Goal: Task Accomplishment & Management: Complete application form

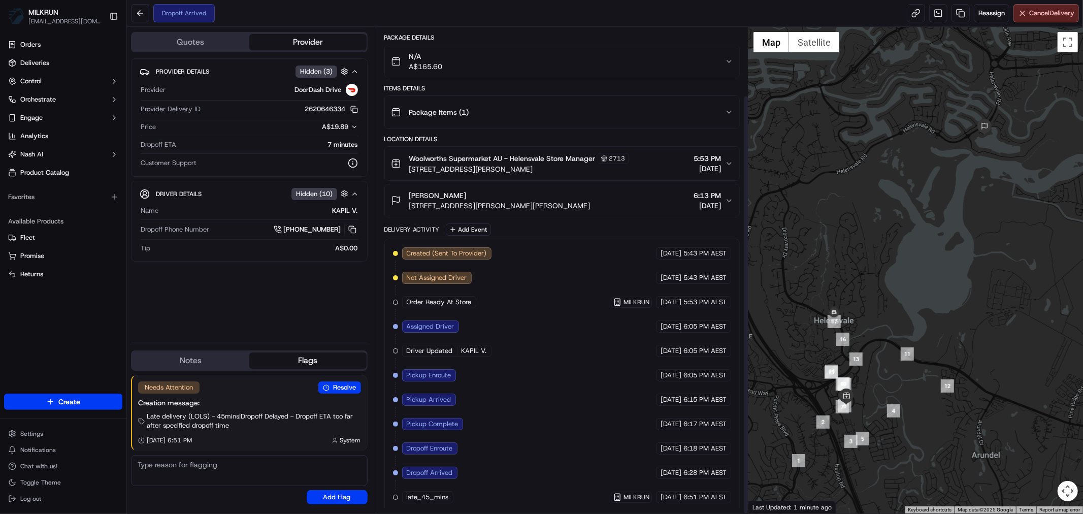
scroll to position [79, 0]
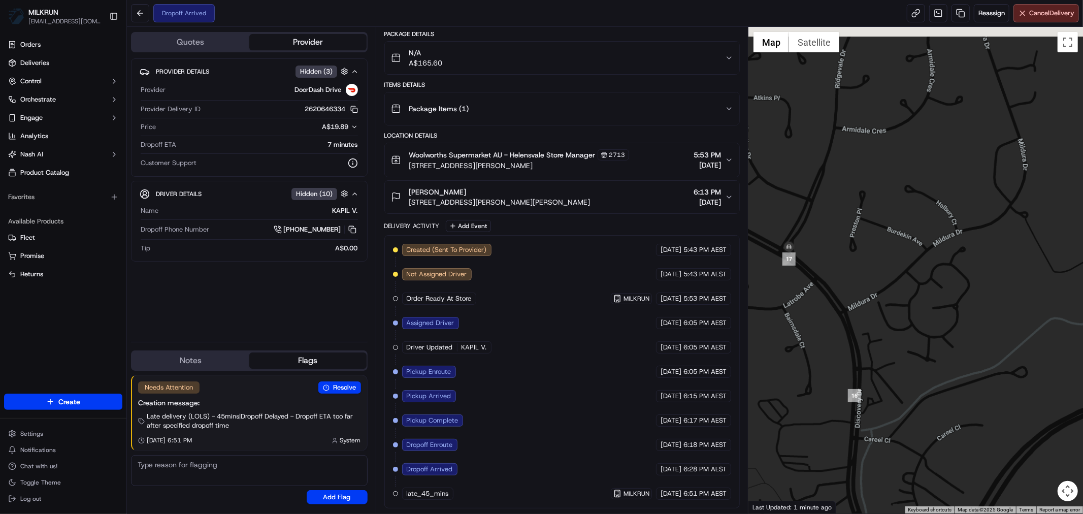
drag, startPoint x: 833, startPoint y: 333, endPoint x: 906, endPoint y: 339, distance: 72.8
click at [906, 339] on div at bounding box center [915, 270] width 335 height 486
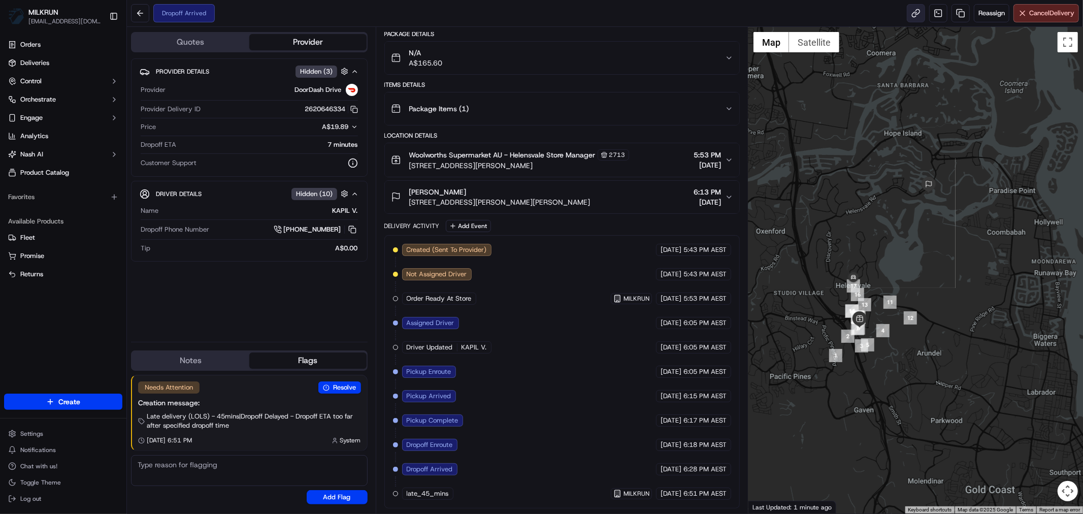
drag, startPoint x: 915, startPoint y: 22, endPoint x: 914, endPoint y: 14, distance: 8.1
click at [915, 18] on div "Dropoff Arrived Reassign Cancel Delivery" at bounding box center [605, 13] width 956 height 27
click at [913, 13] on link at bounding box center [916, 13] width 18 height 18
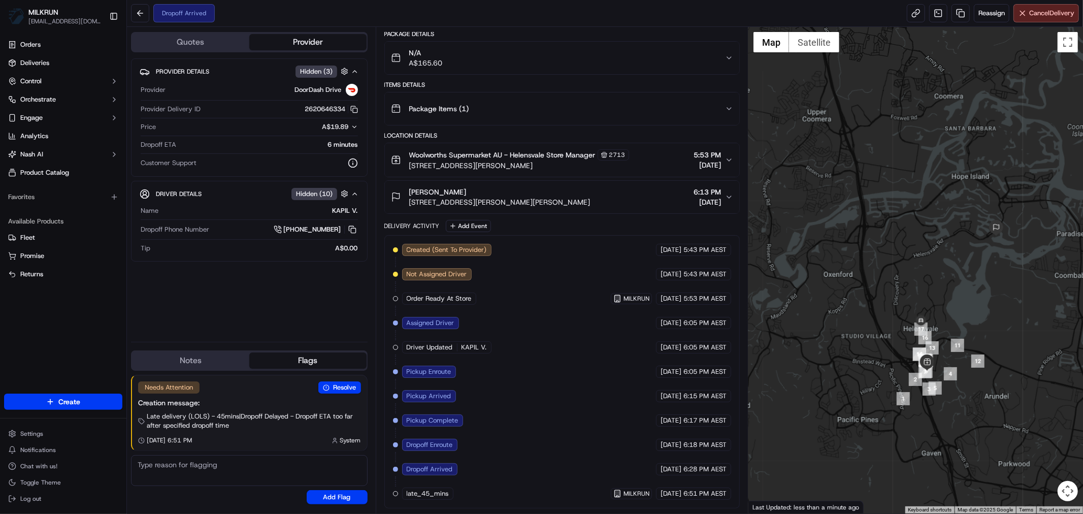
drag, startPoint x: 1024, startPoint y: 242, endPoint x: 997, endPoint y: 307, distance: 70.3
click at [997, 307] on div at bounding box center [915, 270] width 335 height 486
click at [297, 314] on div "Provider Details Hidden ( 3 ) Provider DoorDash Drive Provider Delivery ID 2620…" at bounding box center [249, 195] width 237 height 275
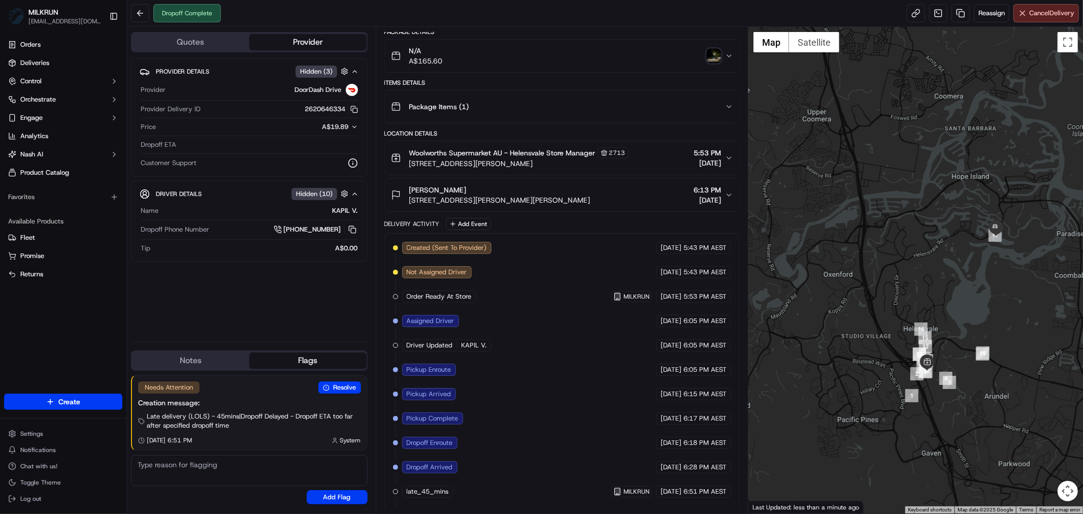
click at [714, 54] on img "button" at bounding box center [714, 56] width 14 height 14
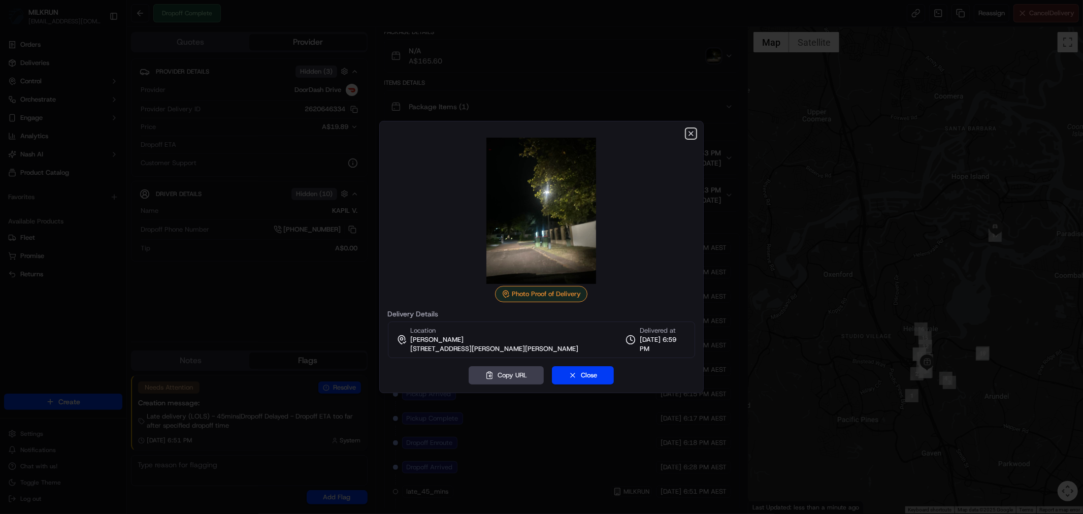
click at [689, 132] on icon "button" at bounding box center [691, 133] width 8 height 8
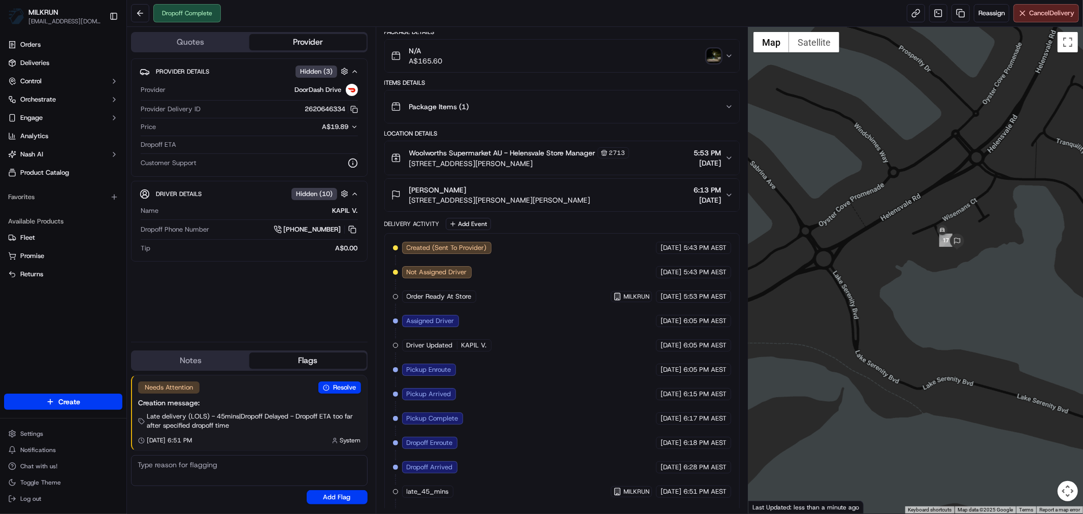
drag, startPoint x: 983, startPoint y: 192, endPoint x: 952, endPoint y: 398, distance: 208.5
click at [953, 397] on div at bounding box center [915, 270] width 335 height 486
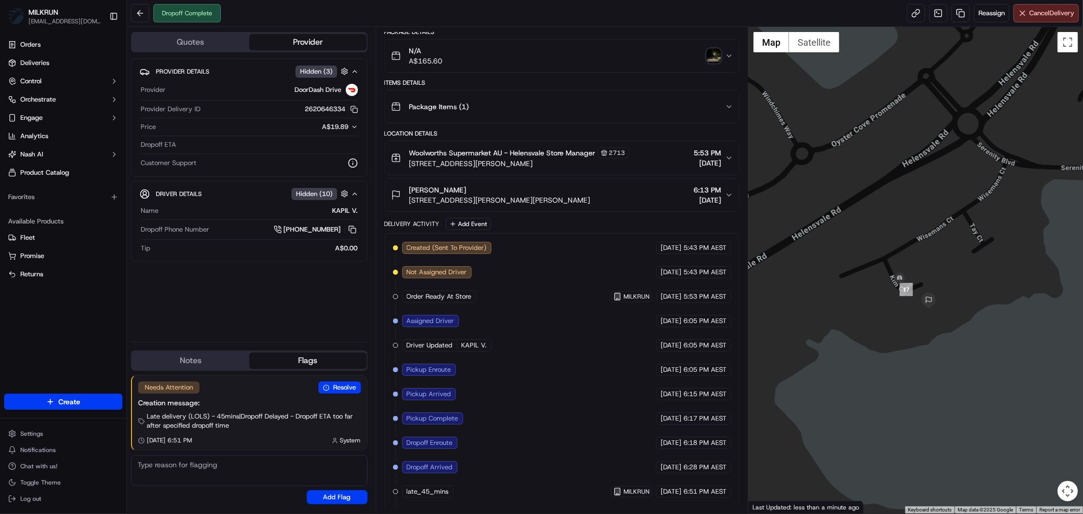
click at [728, 57] on icon "button" at bounding box center [729, 56] width 8 height 8
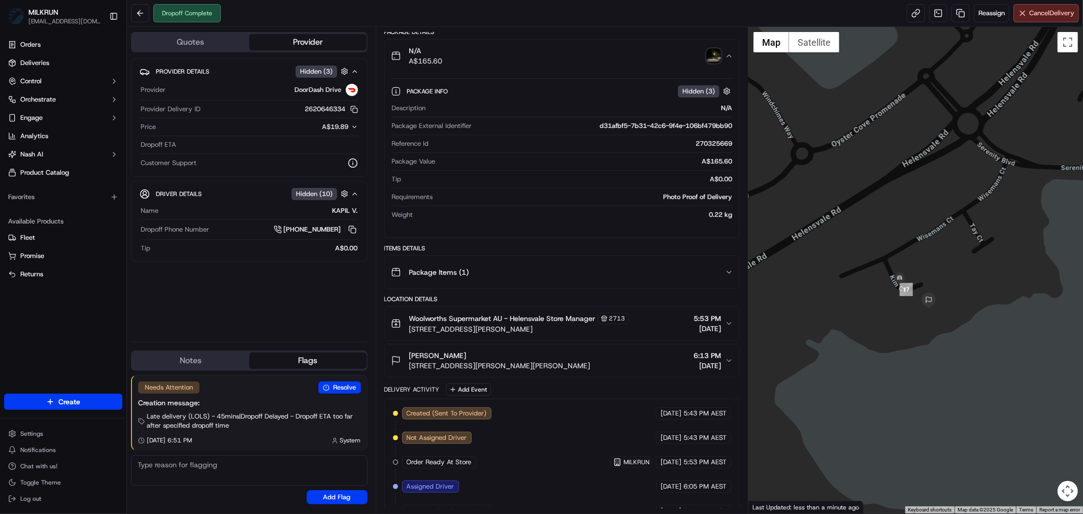
click at [728, 57] on icon "button" at bounding box center [729, 56] width 8 height 8
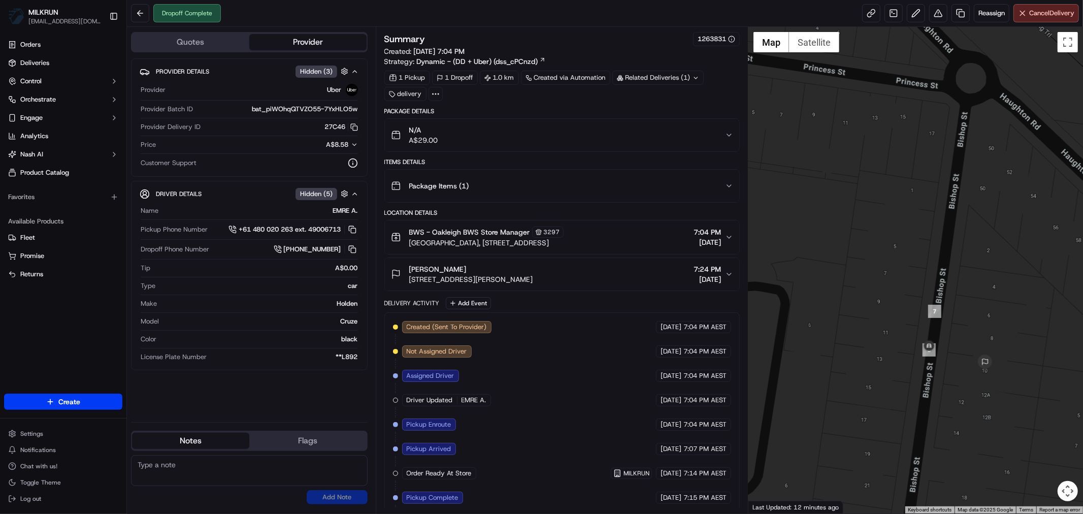
click at [724, 129] on div "N/A A$29.00" at bounding box center [558, 135] width 334 height 20
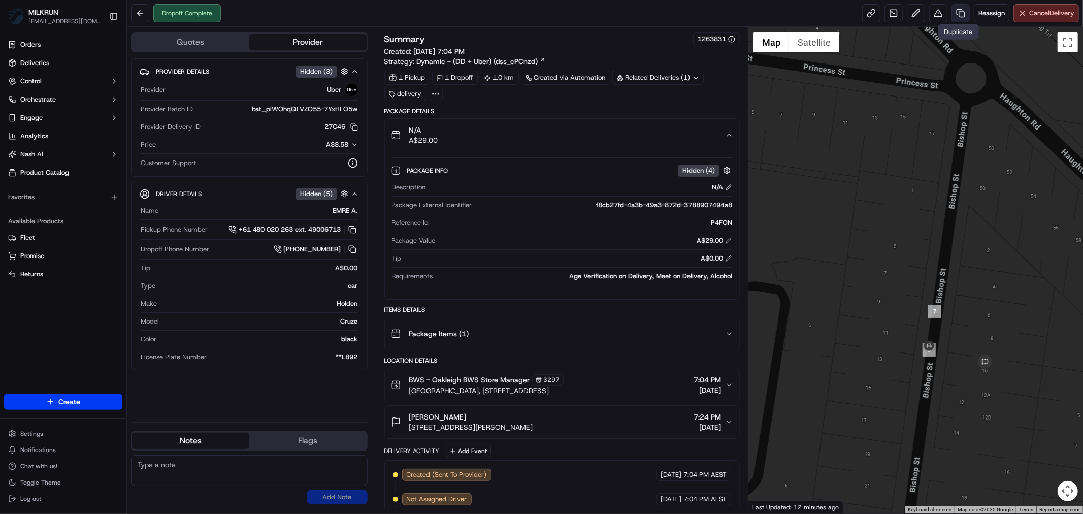
click at [956, 14] on link at bounding box center [960, 13] width 18 height 18
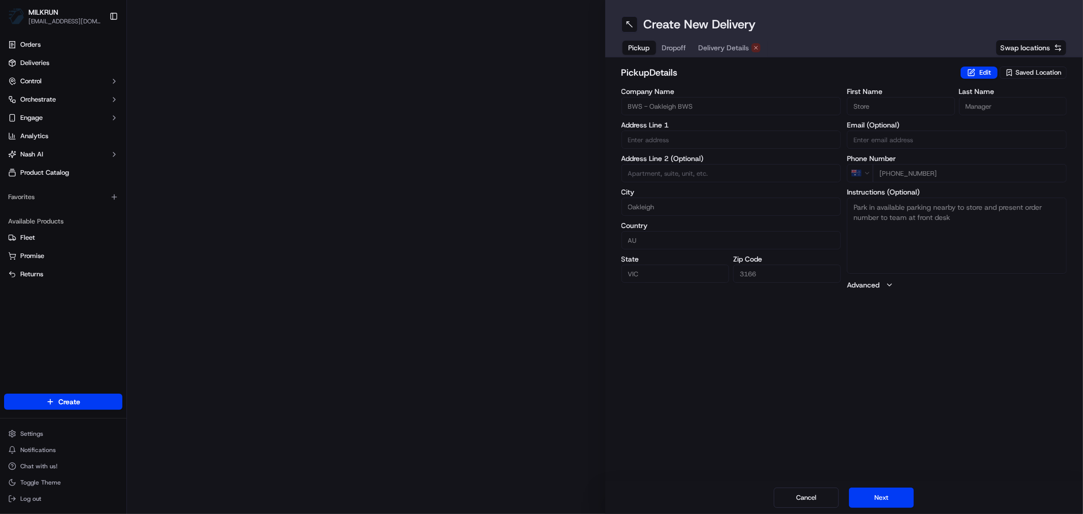
type input "Oakleigh Central Shopping Centre, Station Street"
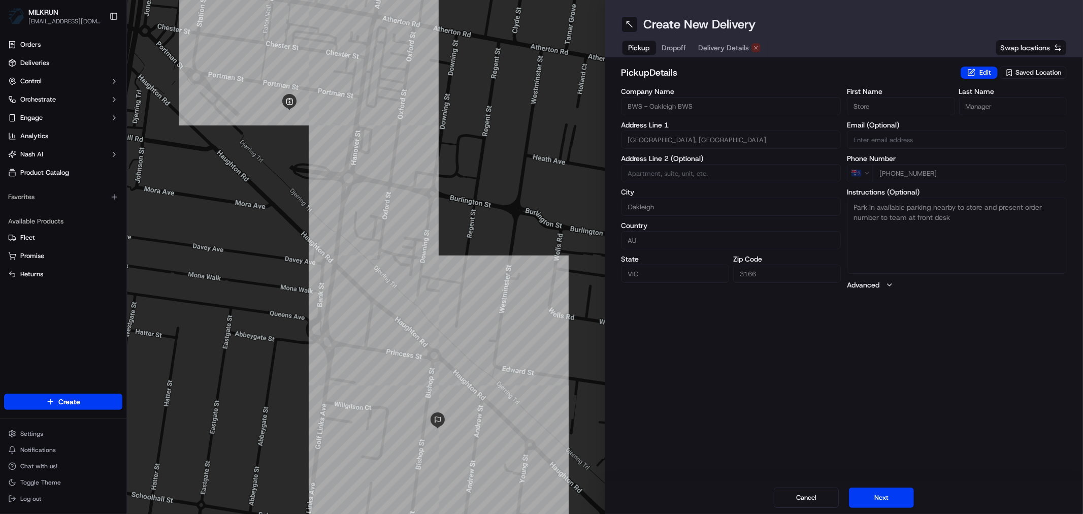
click at [721, 46] on span "Delivery Details" at bounding box center [723, 48] width 51 height 10
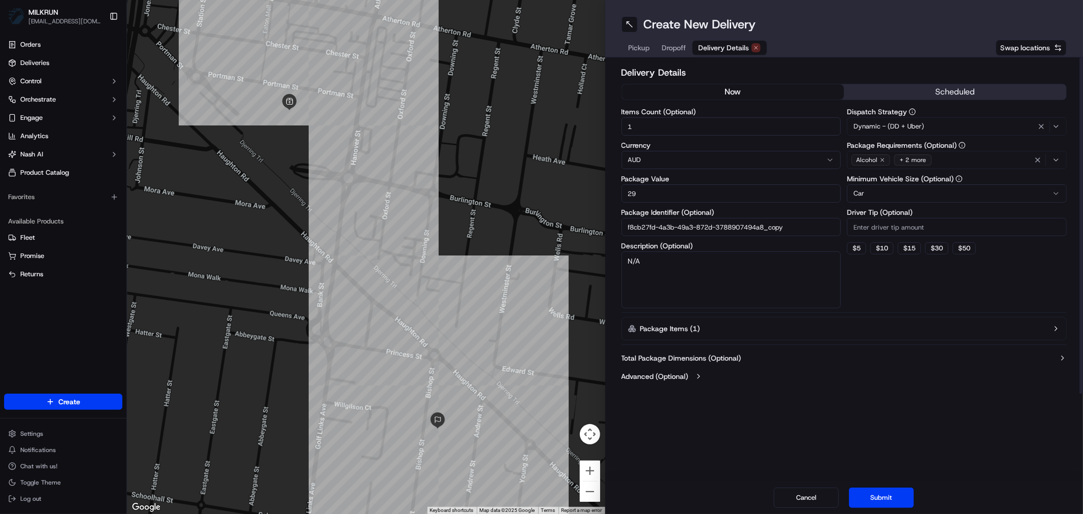
click at [734, 95] on button "now" at bounding box center [733, 91] width 222 height 15
click at [887, 499] on button "Submit" at bounding box center [881, 497] width 65 height 20
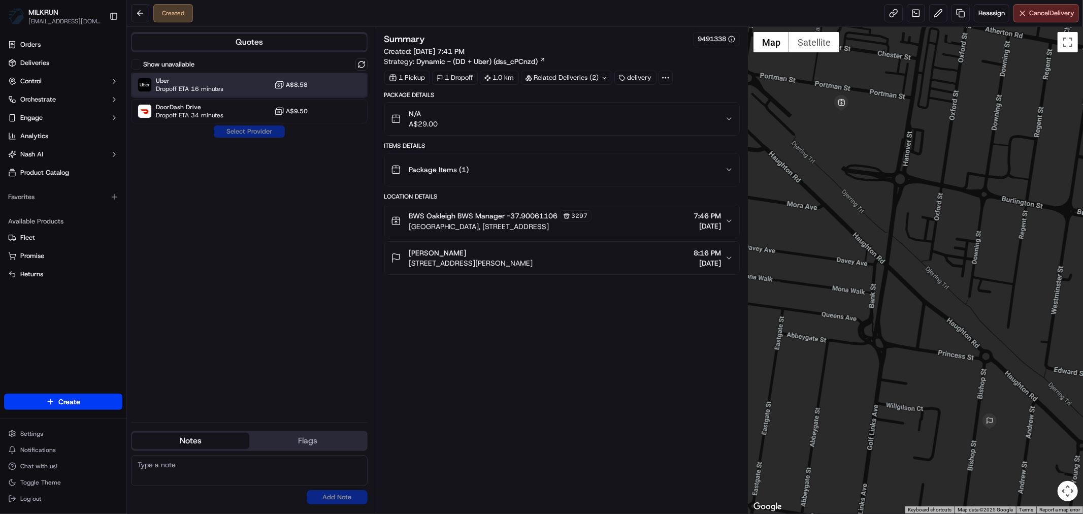
click at [213, 81] on span "Uber" at bounding box center [190, 81] width 68 height 8
click at [245, 132] on button "Assign Provider" at bounding box center [249, 131] width 72 height 12
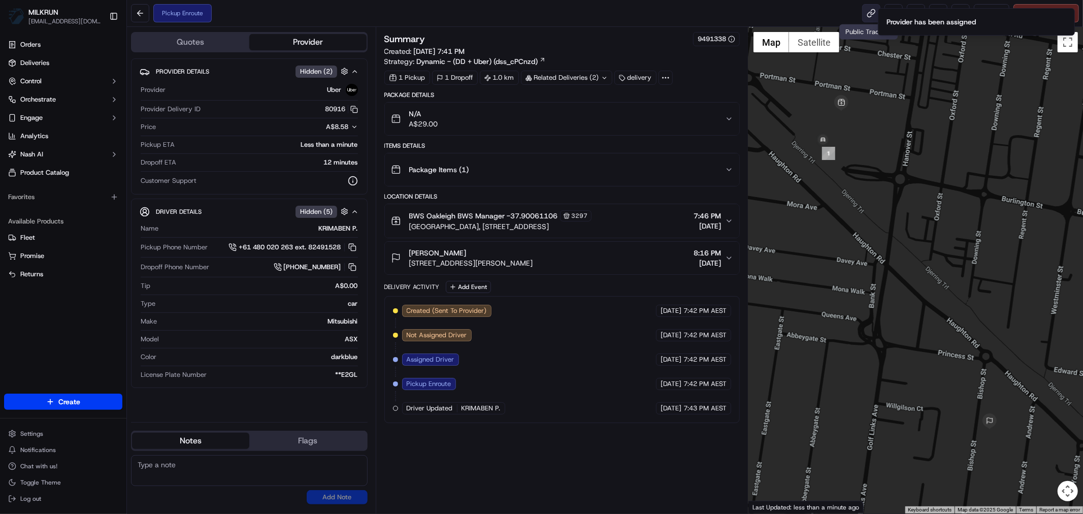
click at [868, 18] on link at bounding box center [871, 13] width 18 height 18
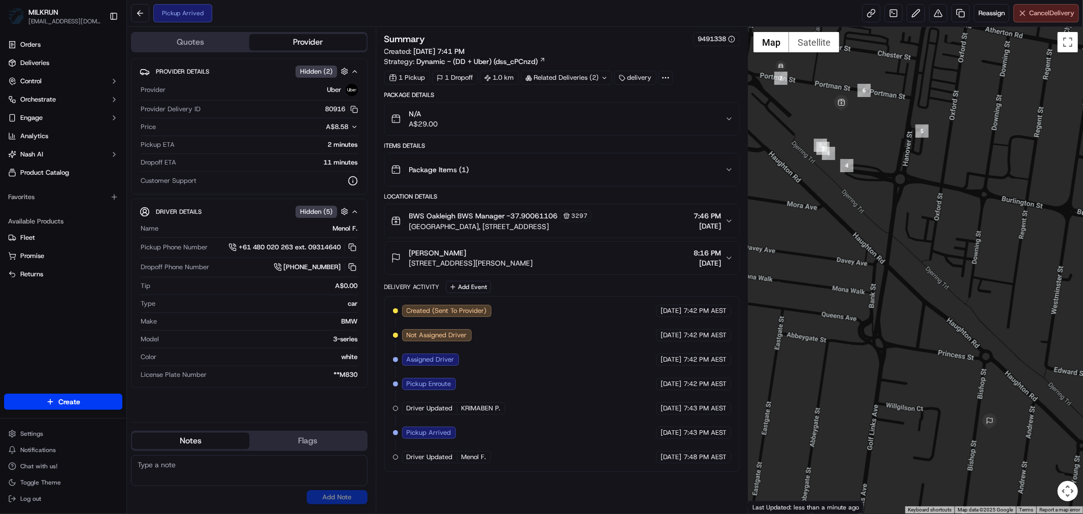
click at [1043, 13] on span "Cancel Delivery" at bounding box center [1051, 13] width 45 height 9
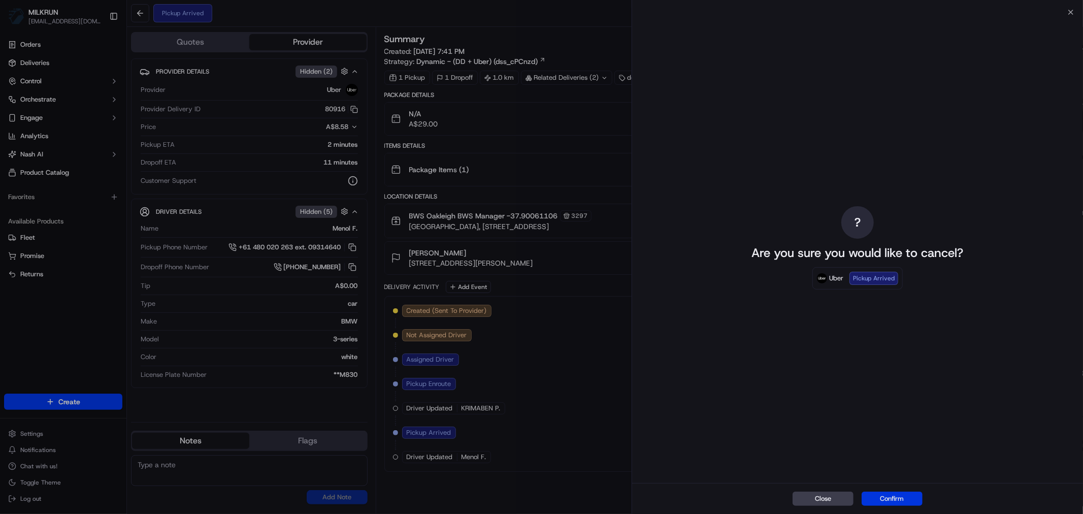
click at [899, 497] on button "Confirm" at bounding box center [891, 498] width 61 height 14
